Goal: Task Accomplishment & Management: Use online tool/utility

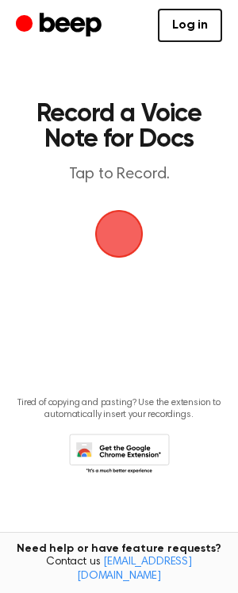
click at [105, 246] on span "button" at bounding box center [119, 234] width 48 height 48
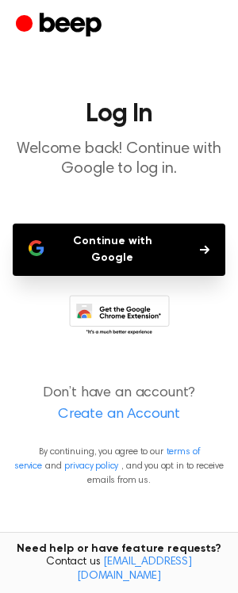
click at [126, 248] on button "Continue with Google" at bounding box center [119, 250] width 212 height 52
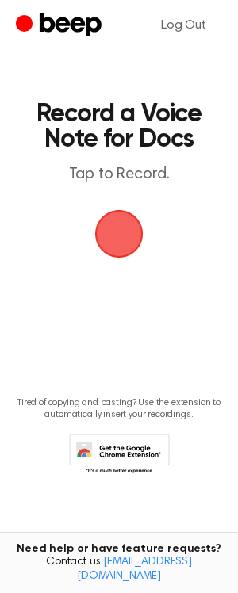
click at [139, 235] on span "button" at bounding box center [118, 233] width 63 height 63
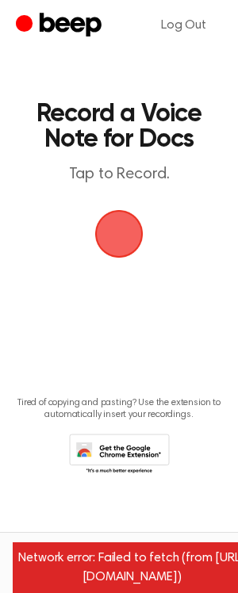
click at [124, 223] on span "button" at bounding box center [119, 234] width 54 height 54
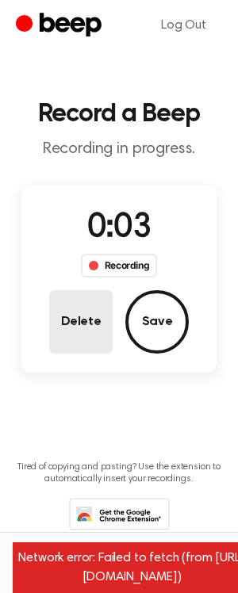
click at [83, 331] on button "Delete" at bounding box center [80, 321] width 63 height 63
